Goal: Navigation & Orientation: Find specific page/section

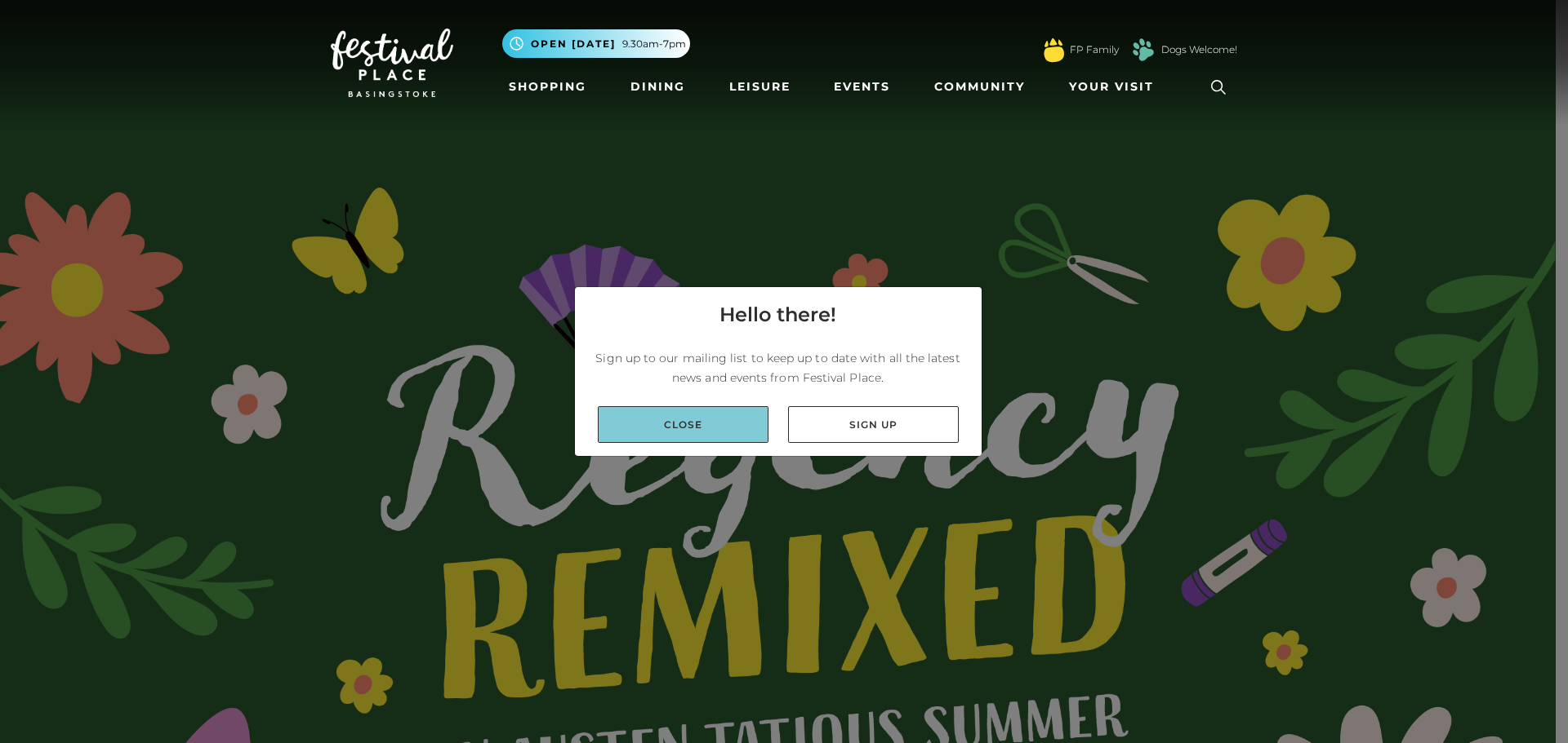
click at [688, 419] on link "Close" at bounding box center [682, 425] width 171 height 37
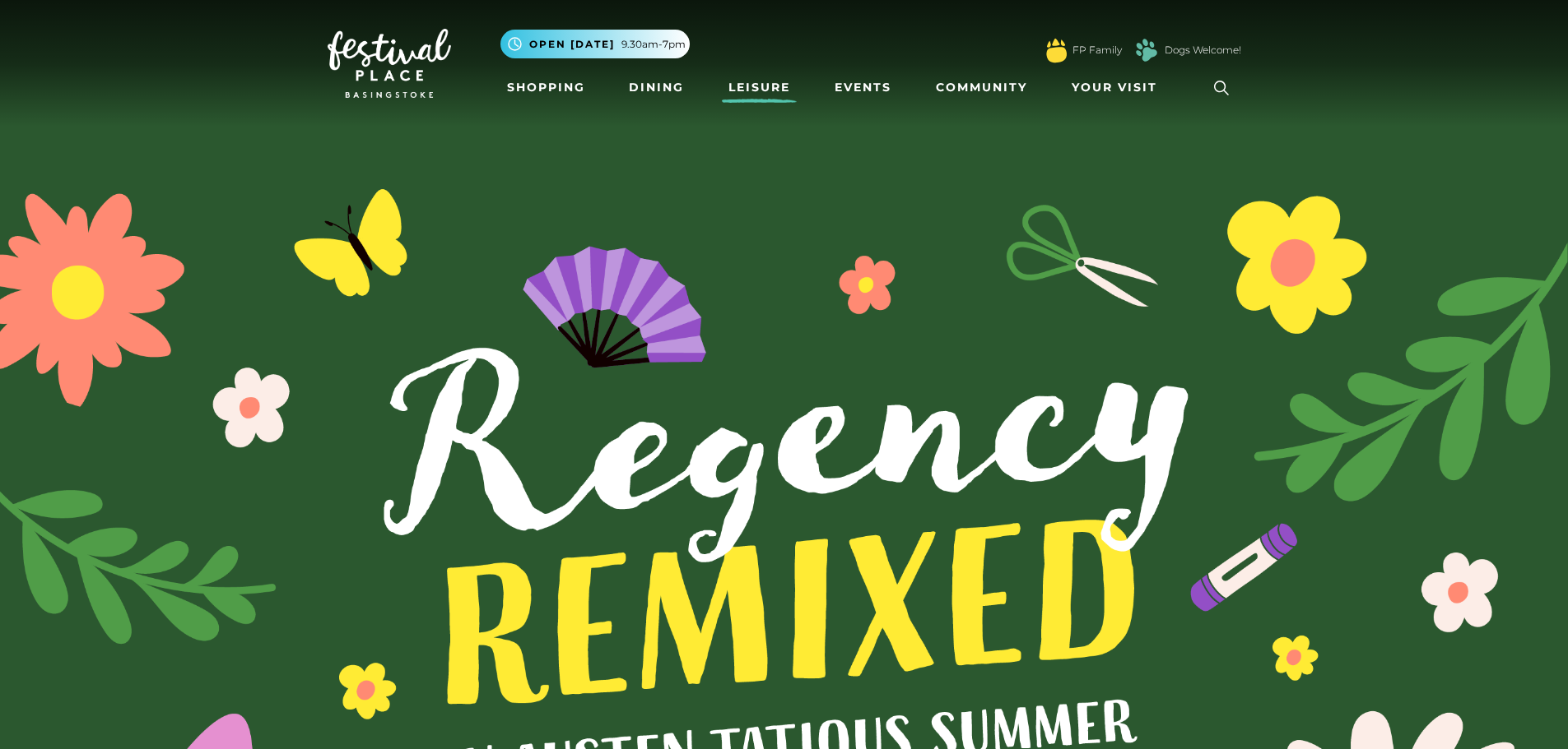
click at [743, 84] on link "Leisure" at bounding box center [759, 87] width 75 height 31
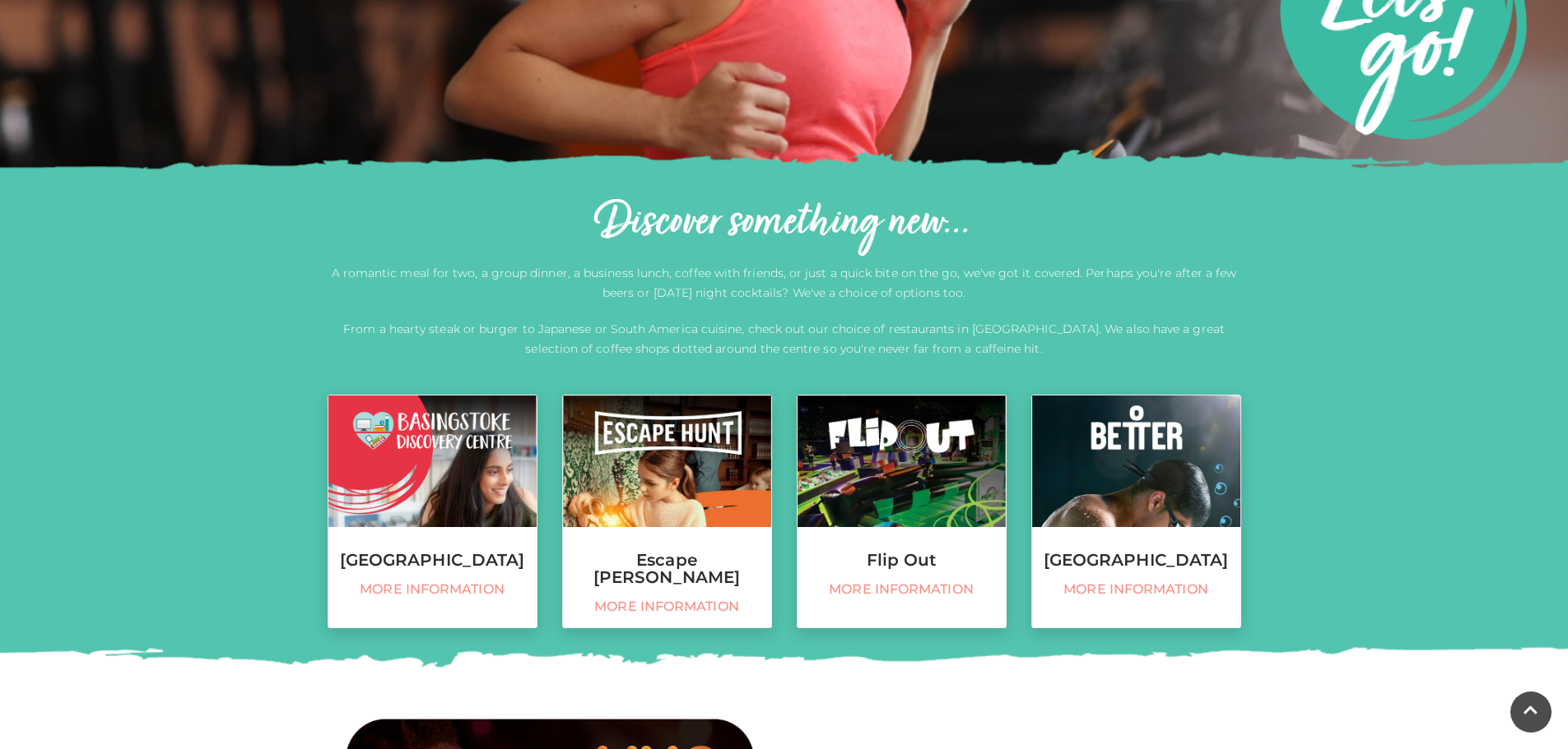
scroll to position [494, 0]
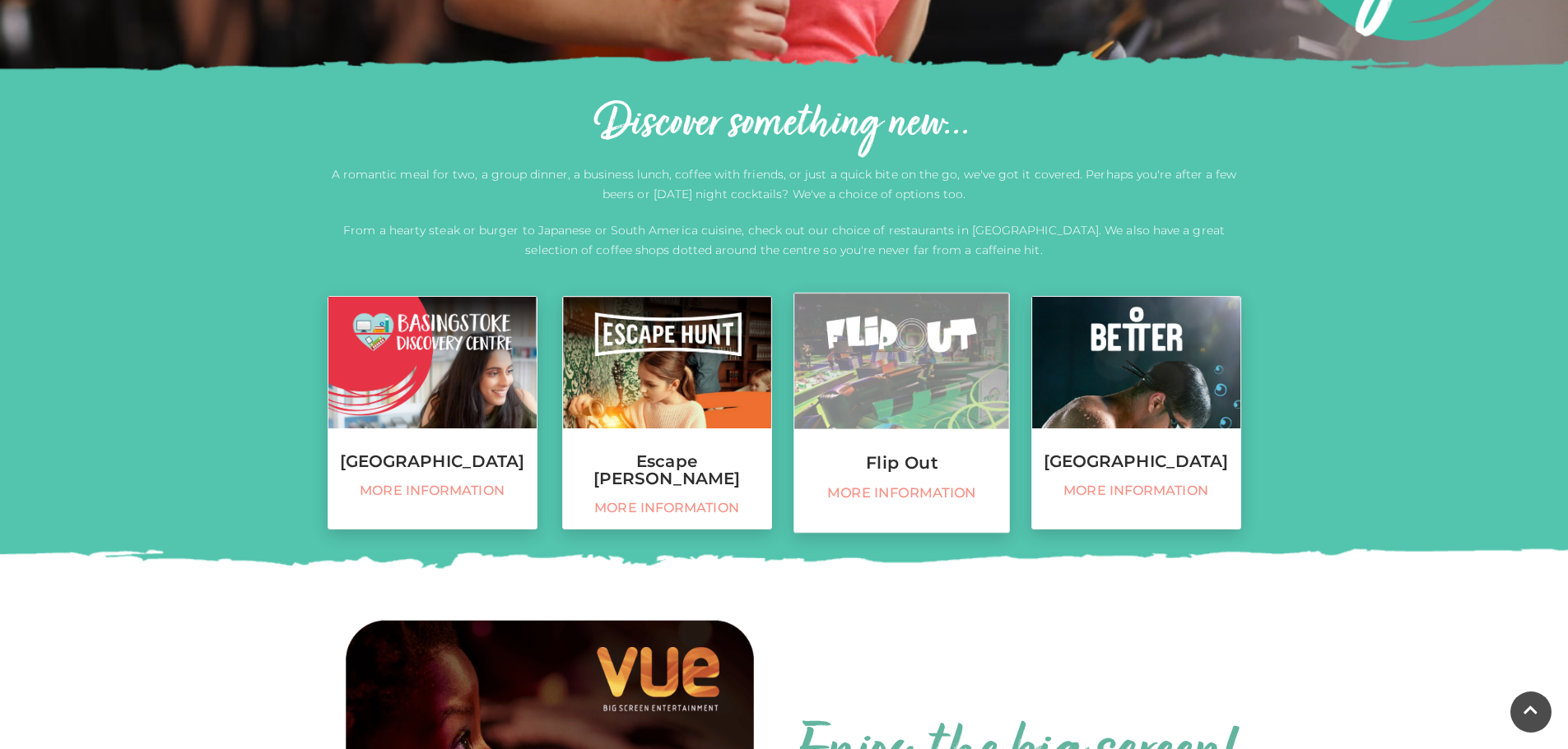
click at [904, 485] on span "More information" at bounding box center [901, 494] width 198 height 17
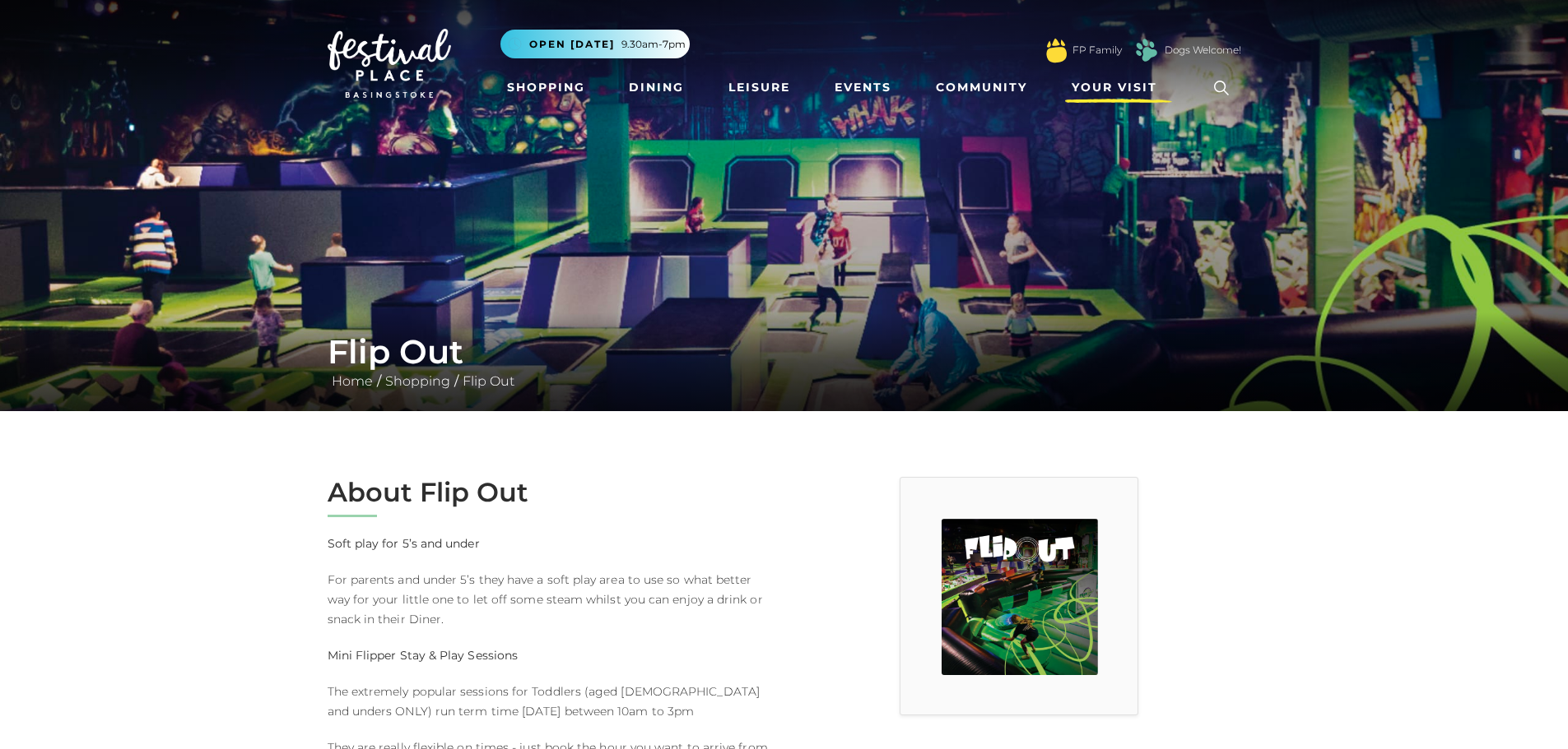
click at [1116, 82] on span "Your Visit" at bounding box center [1114, 87] width 86 height 17
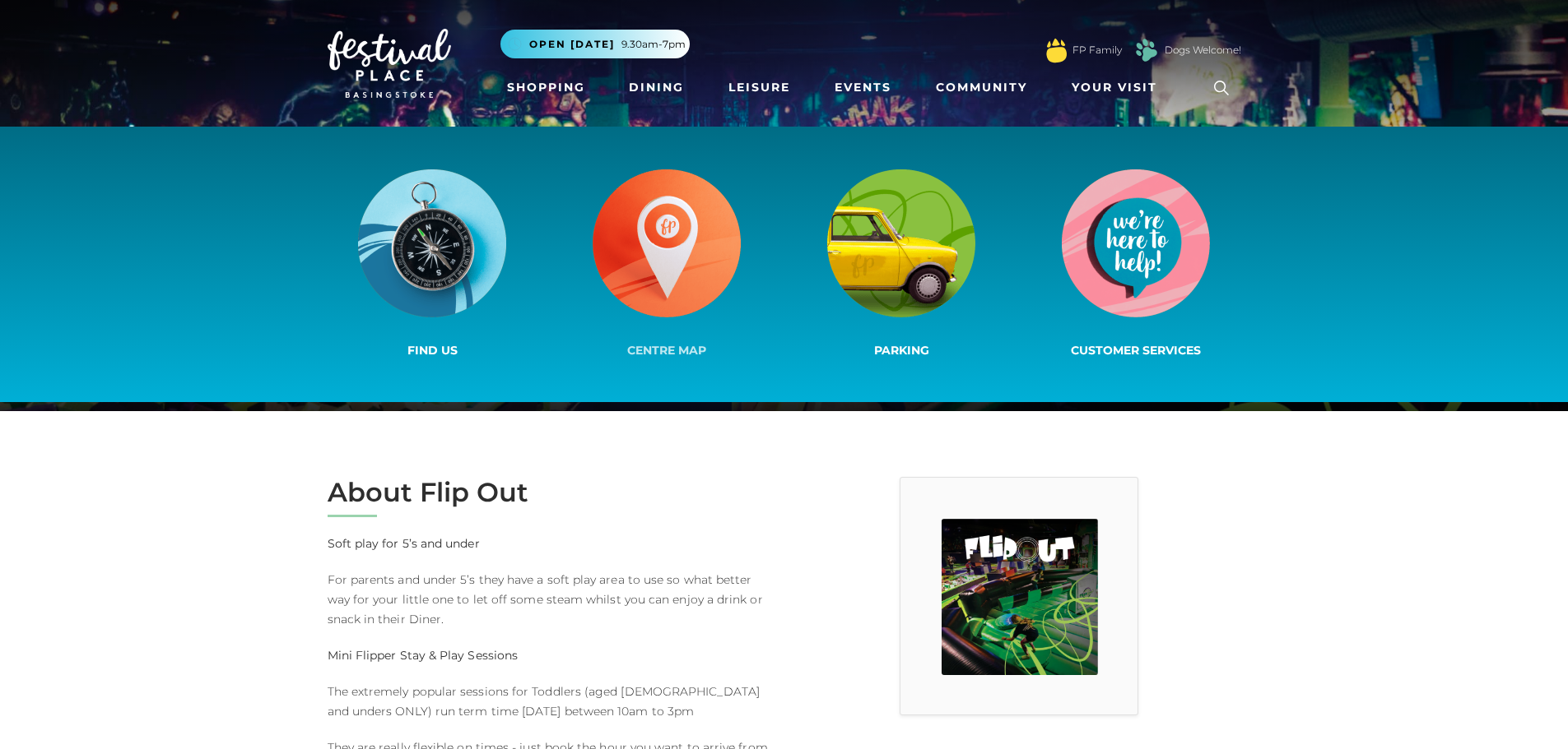
click at [676, 229] on img at bounding box center [667, 243] width 148 height 148
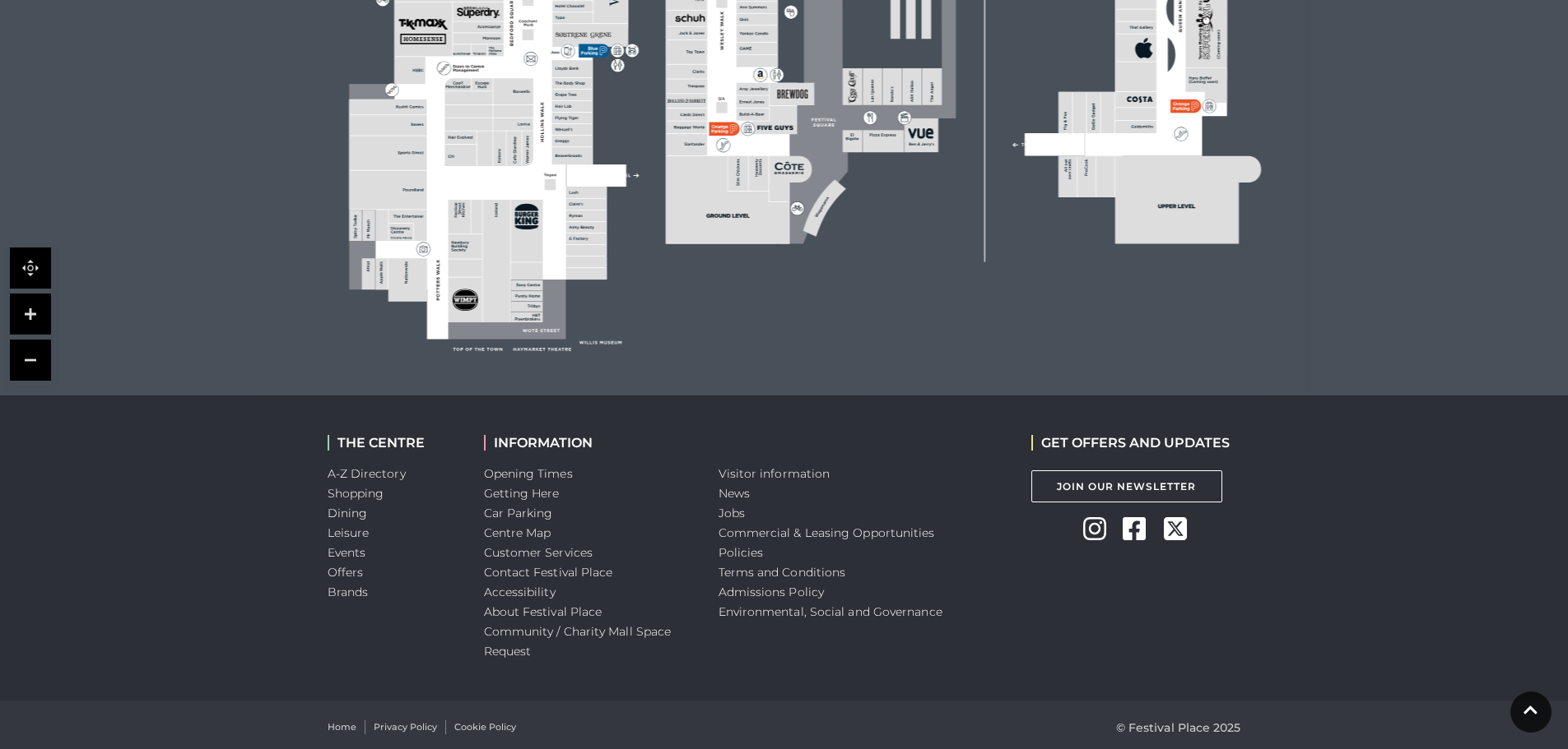
scroll to position [761, 0]
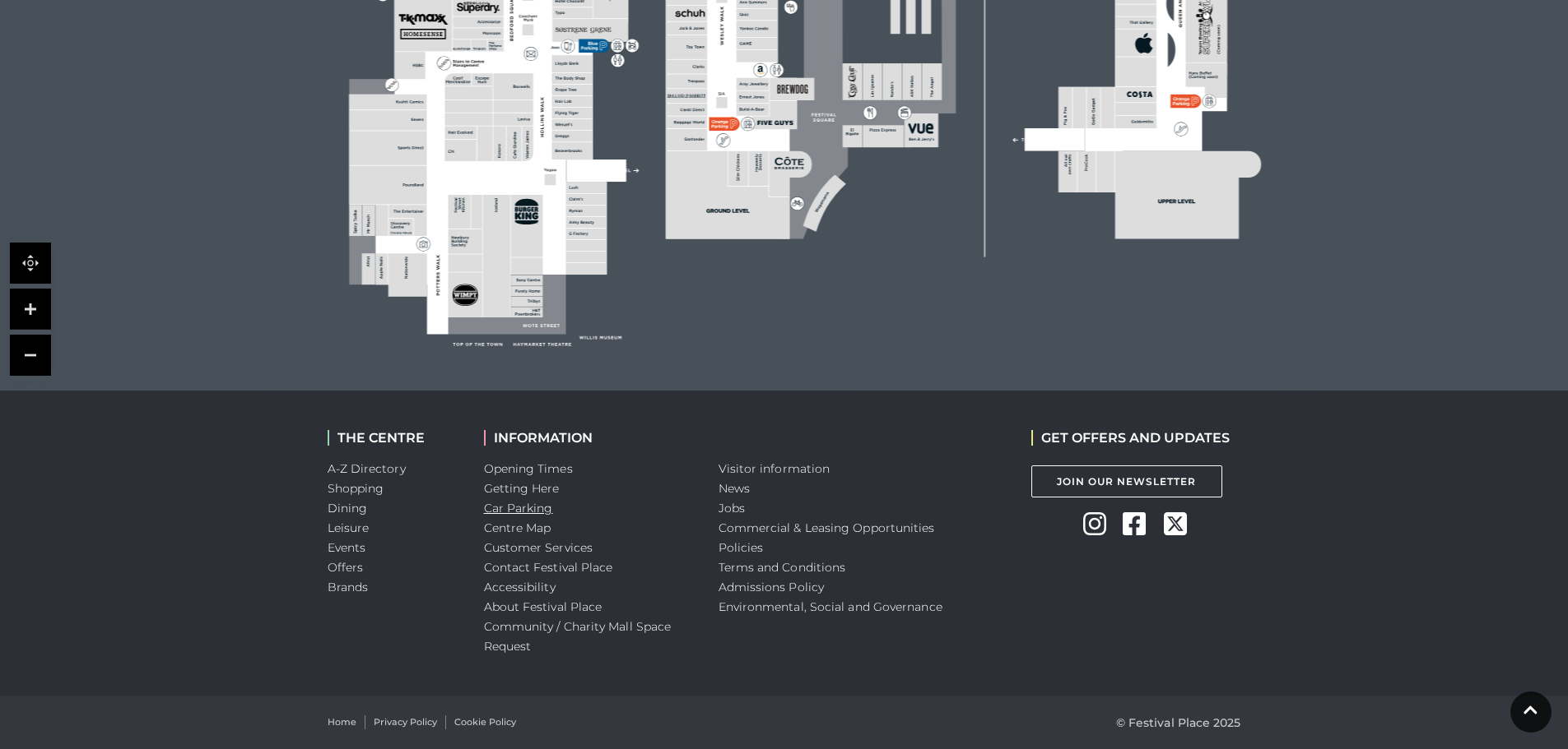
click at [522, 507] on link "Car Parking" at bounding box center [519, 508] width 69 height 14
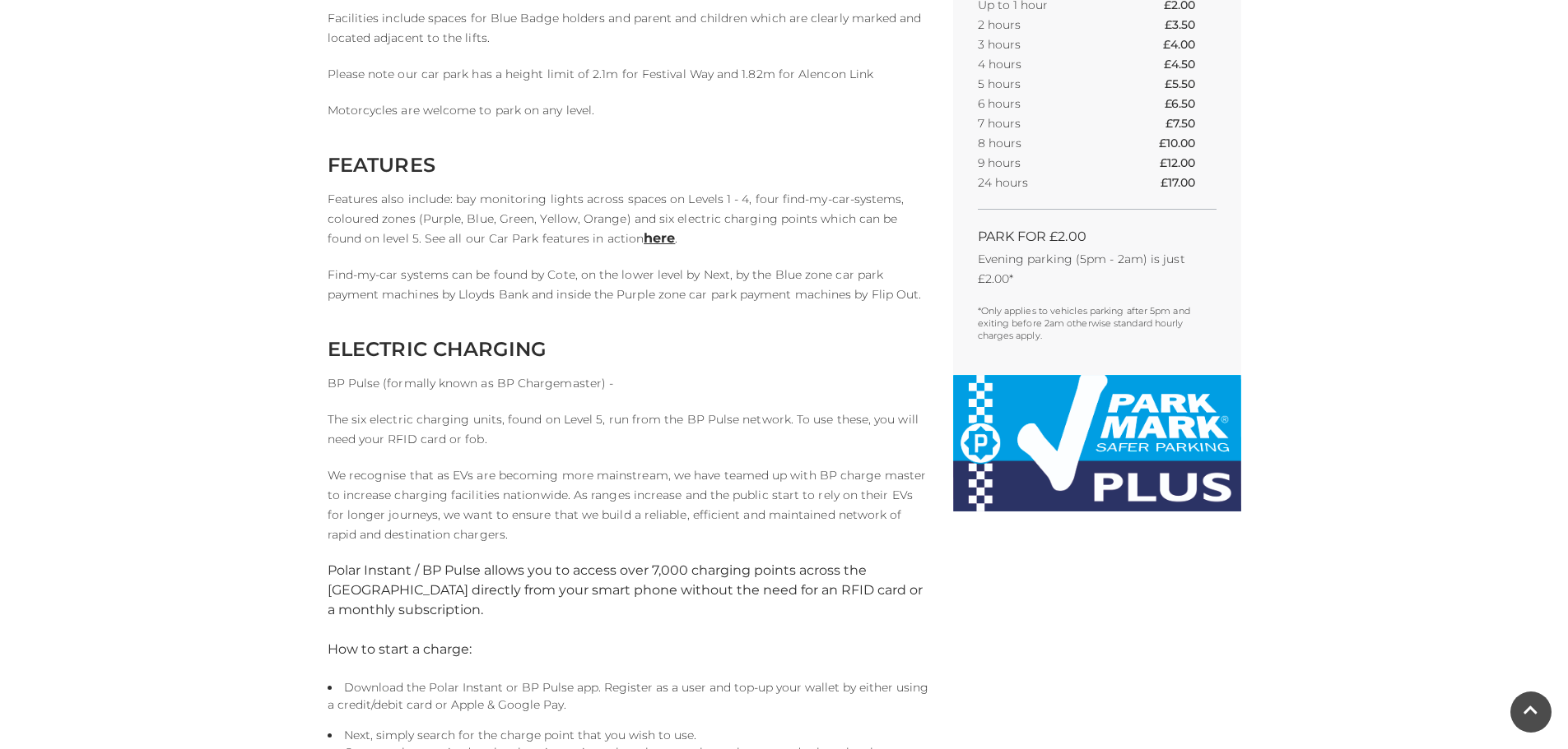
scroll to position [740, 0]
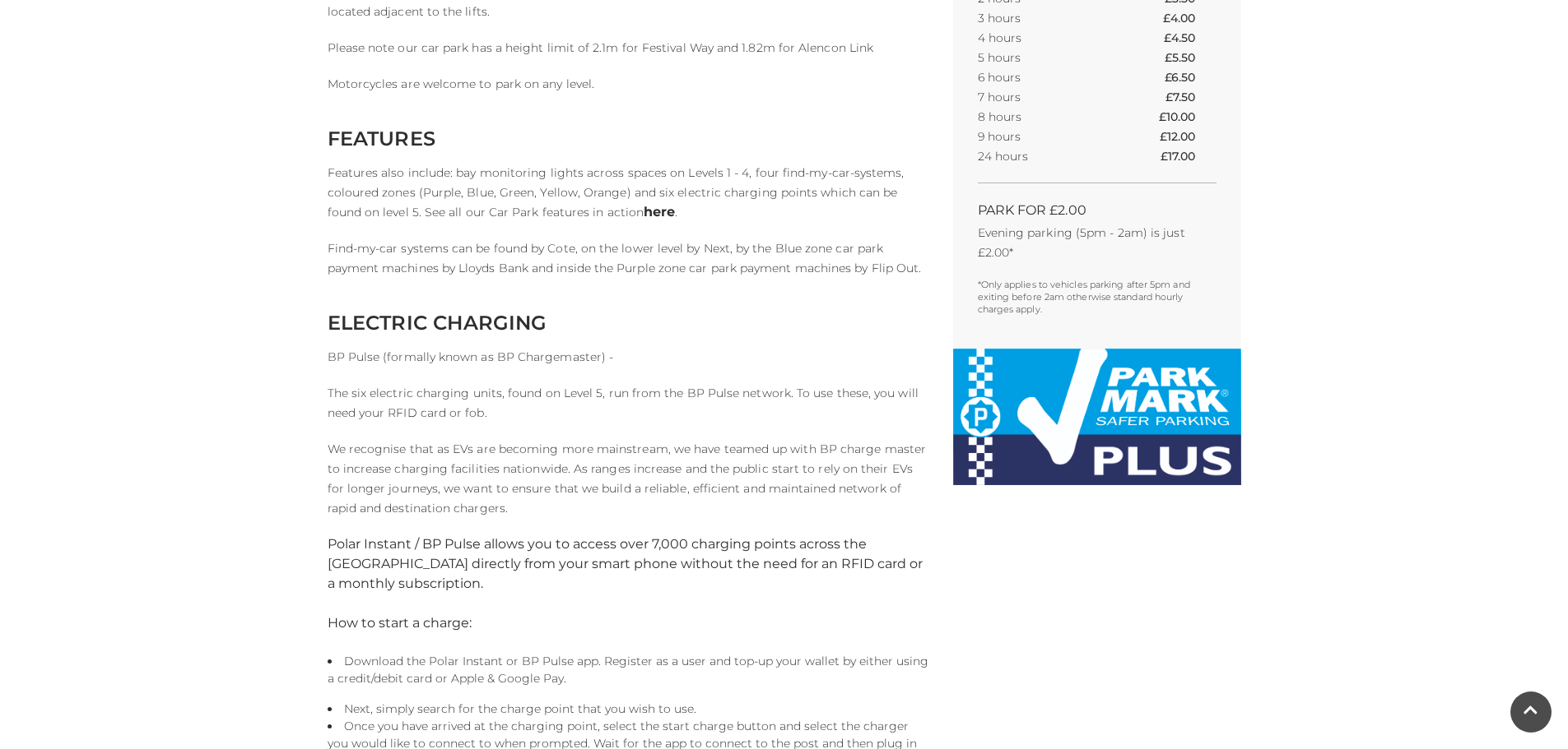
click at [644, 207] on link "here" at bounding box center [659, 211] width 32 height 15
